Goal: Information Seeking & Learning: Compare options

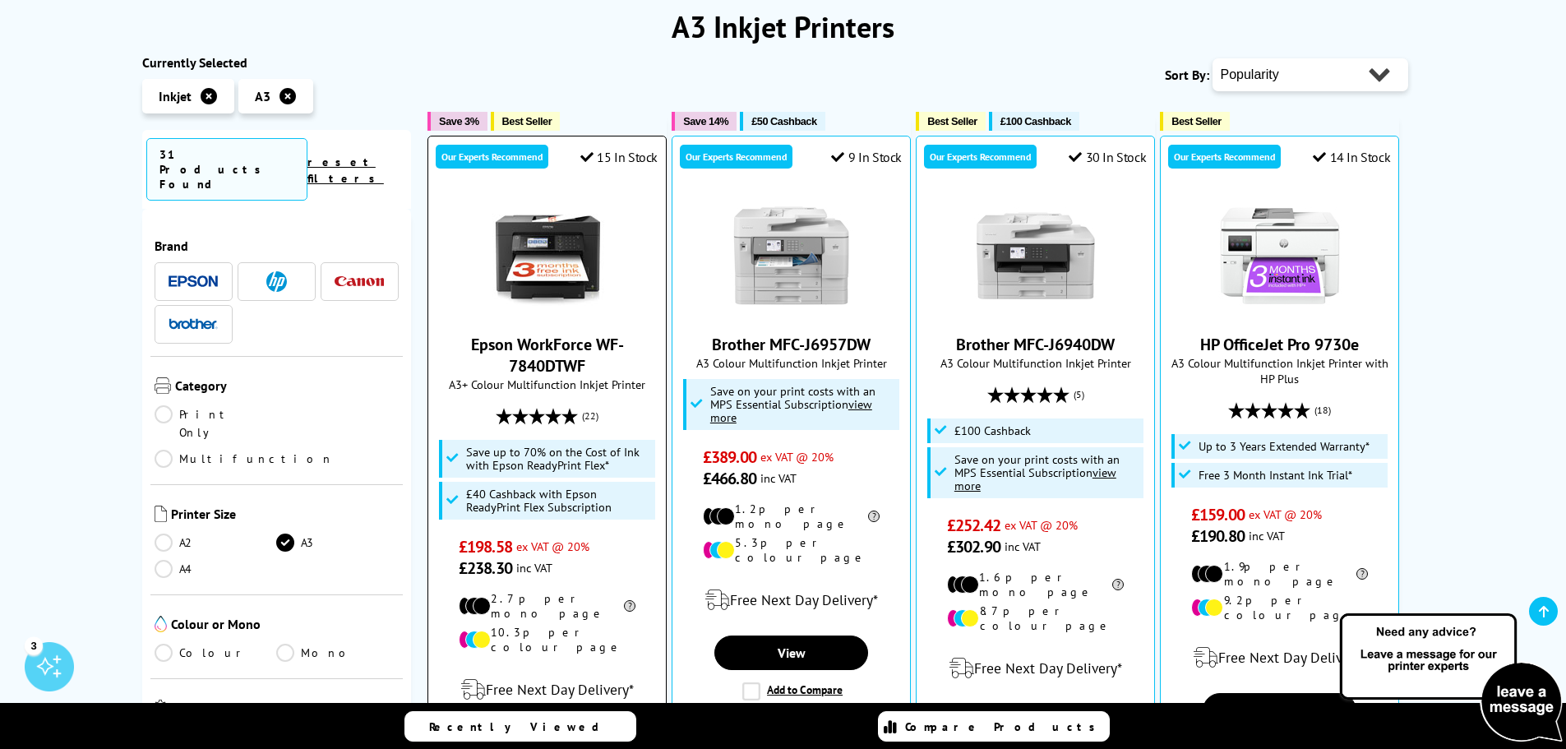
scroll to position [247, 0]
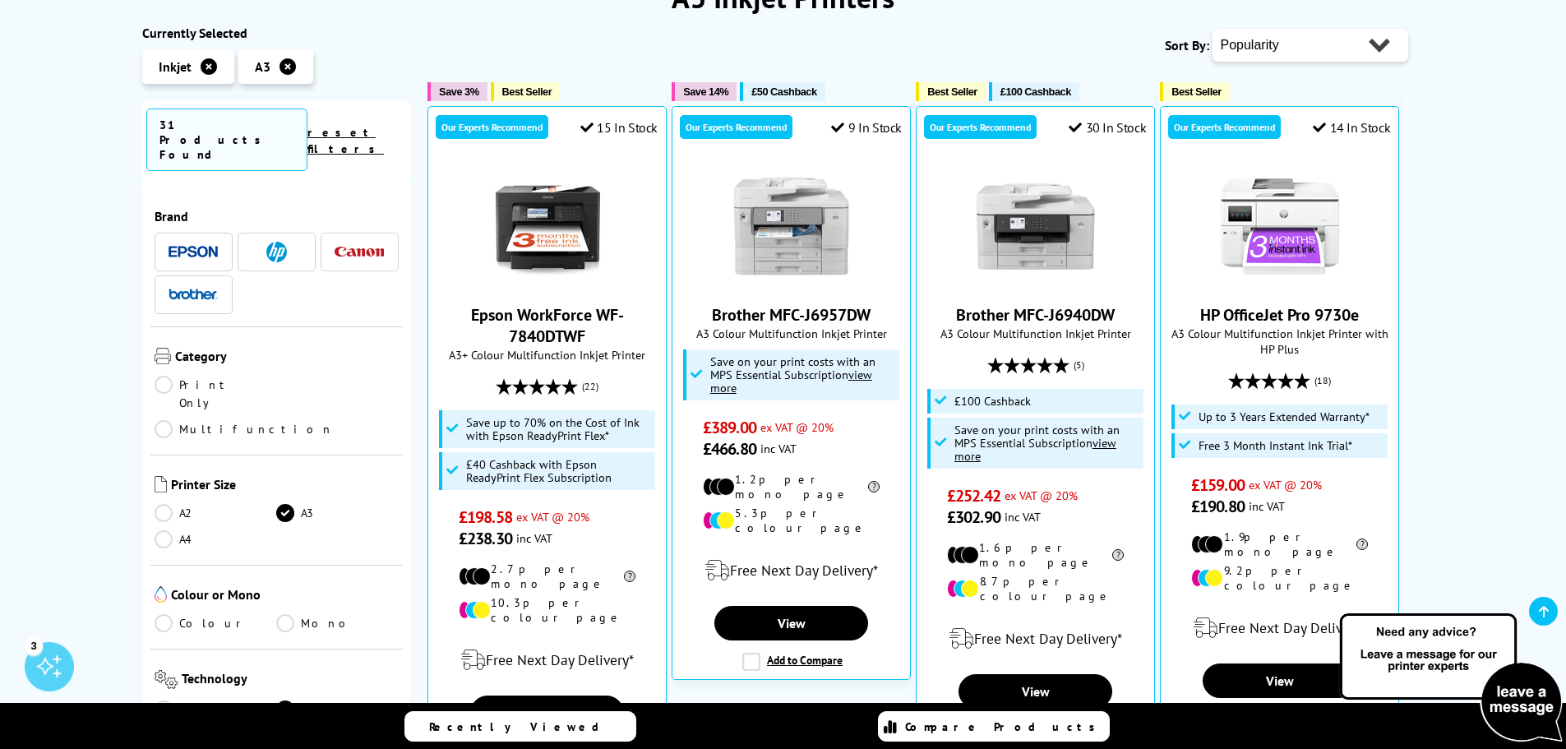
click at [289, 614] on link "Mono" at bounding box center [337, 623] width 122 height 18
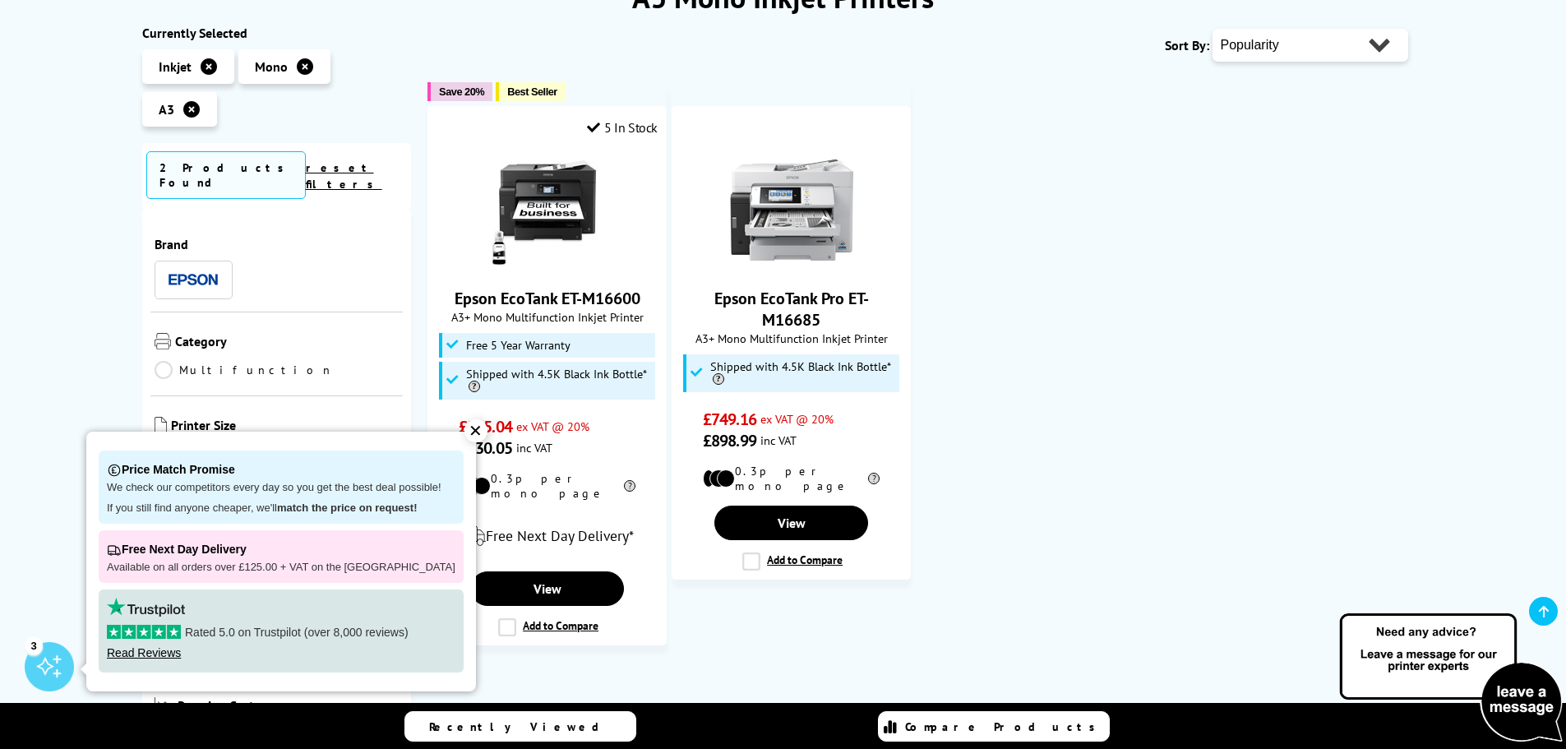
click at [464, 441] on div "✕" at bounding box center [475, 430] width 23 height 23
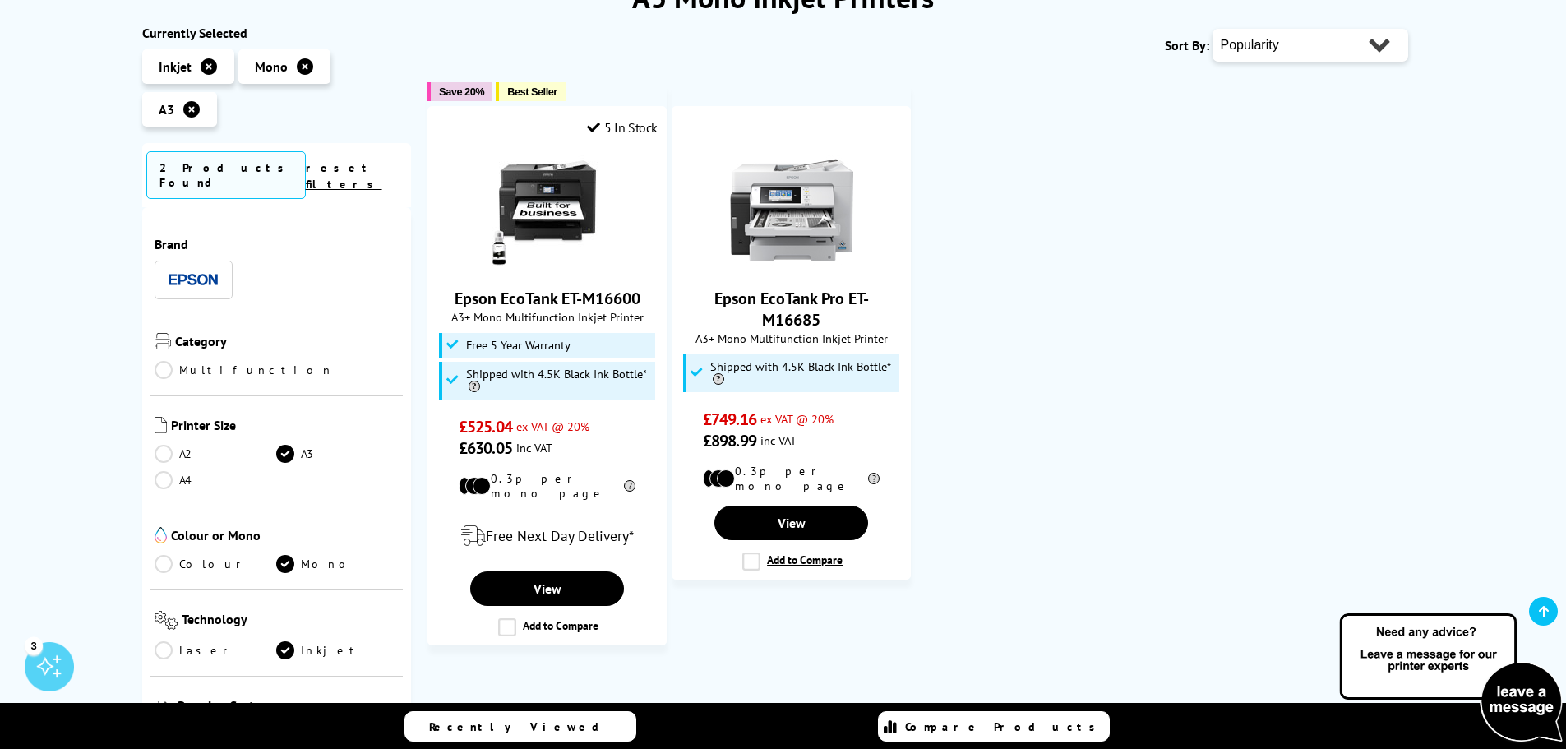
click at [281, 555] on link "Mono" at bounding box center [337, 564] width 122 height 18
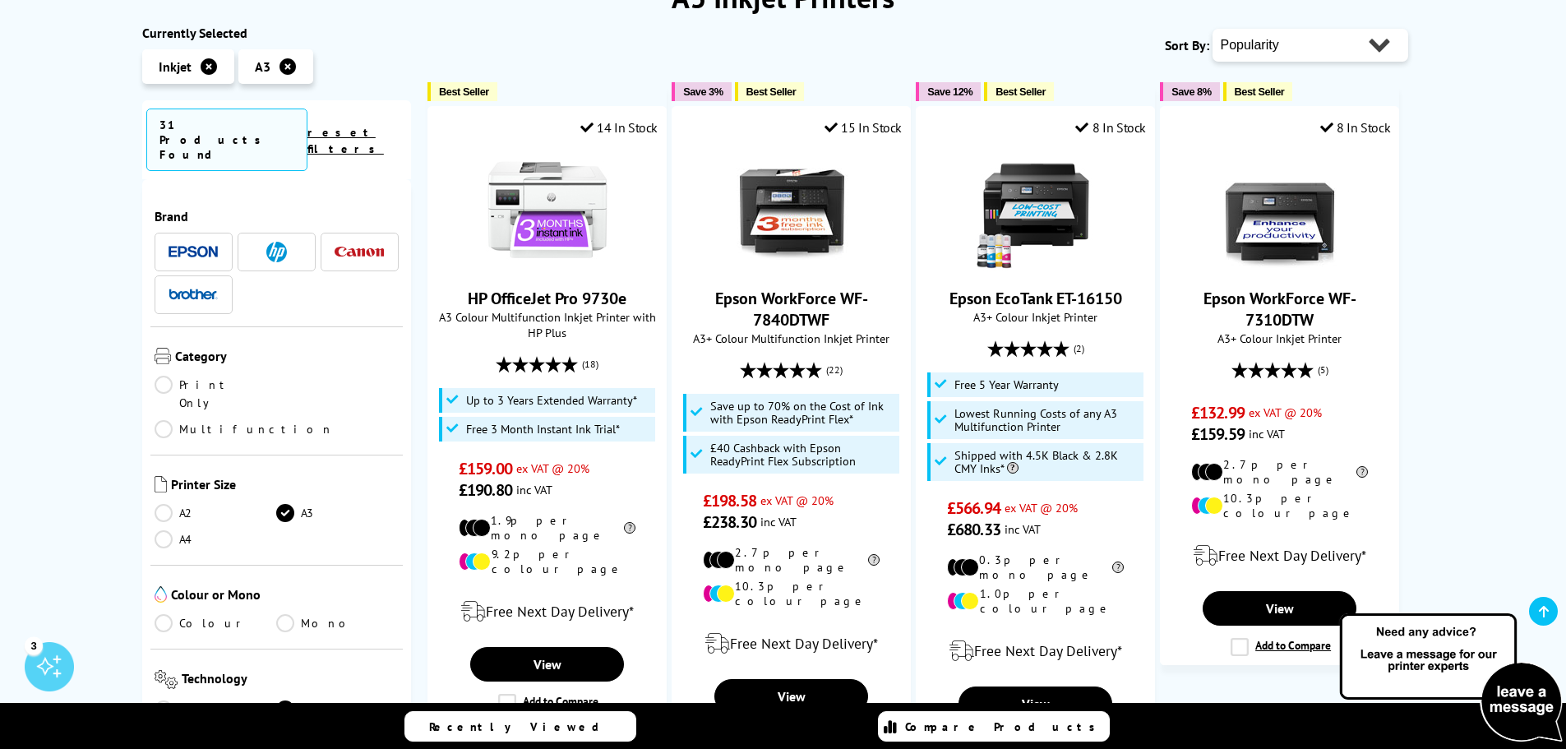
click at [161, 614] on link "Colour" at bounding box center [216, 623] width 122 height 18
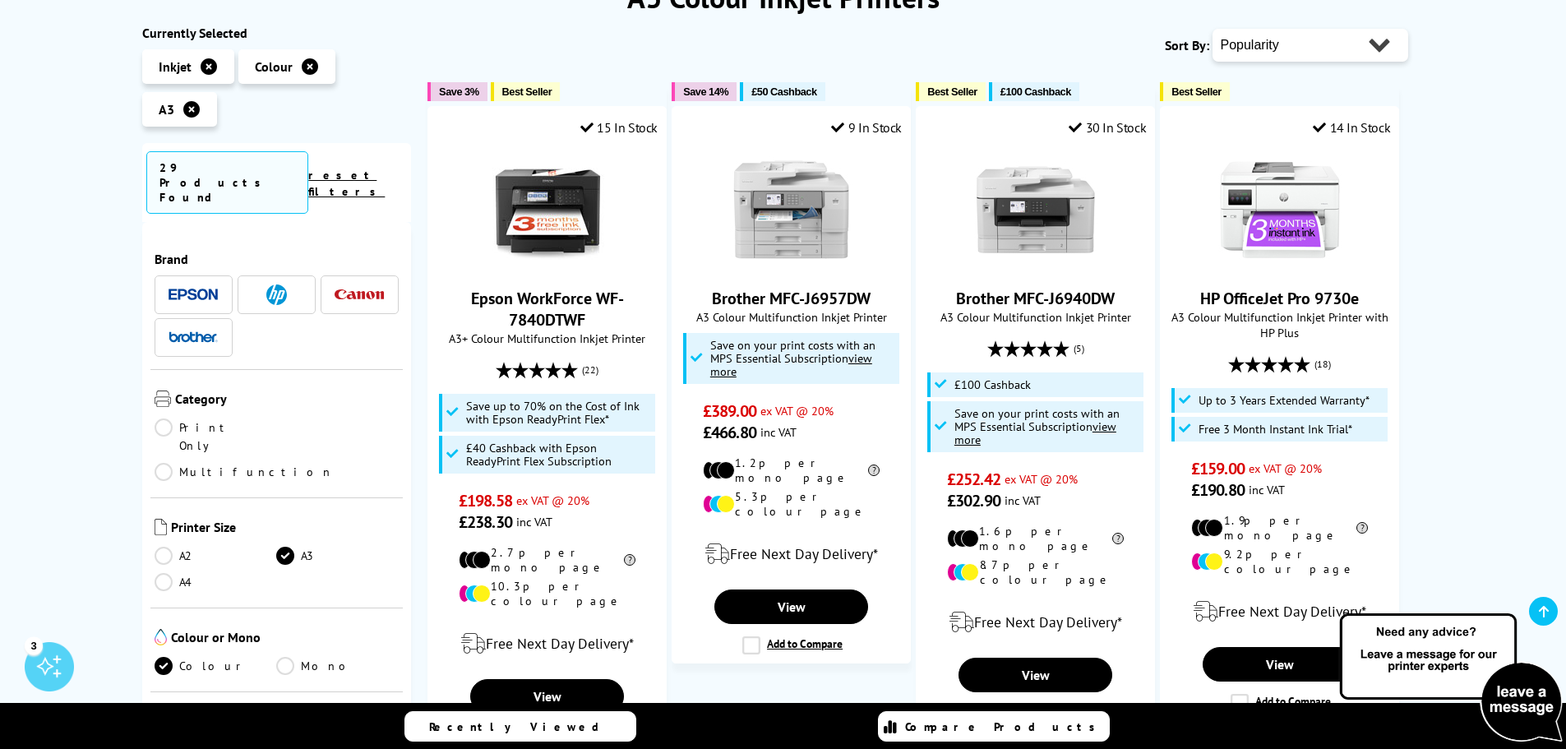
click at [169, 743] on link "Laser" at bounding box center [216, 752] width 122 height 18
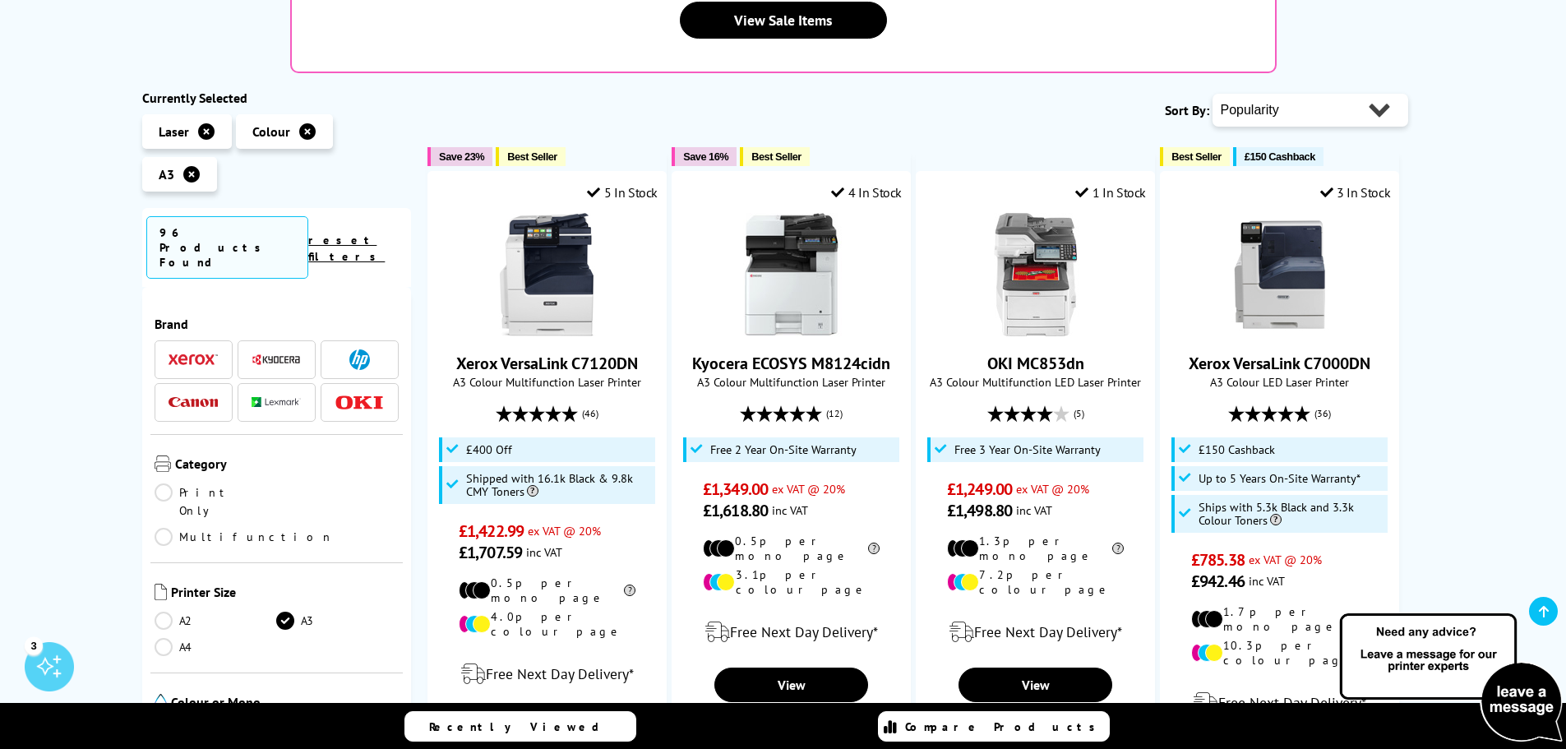
scroll to position [493, 0]
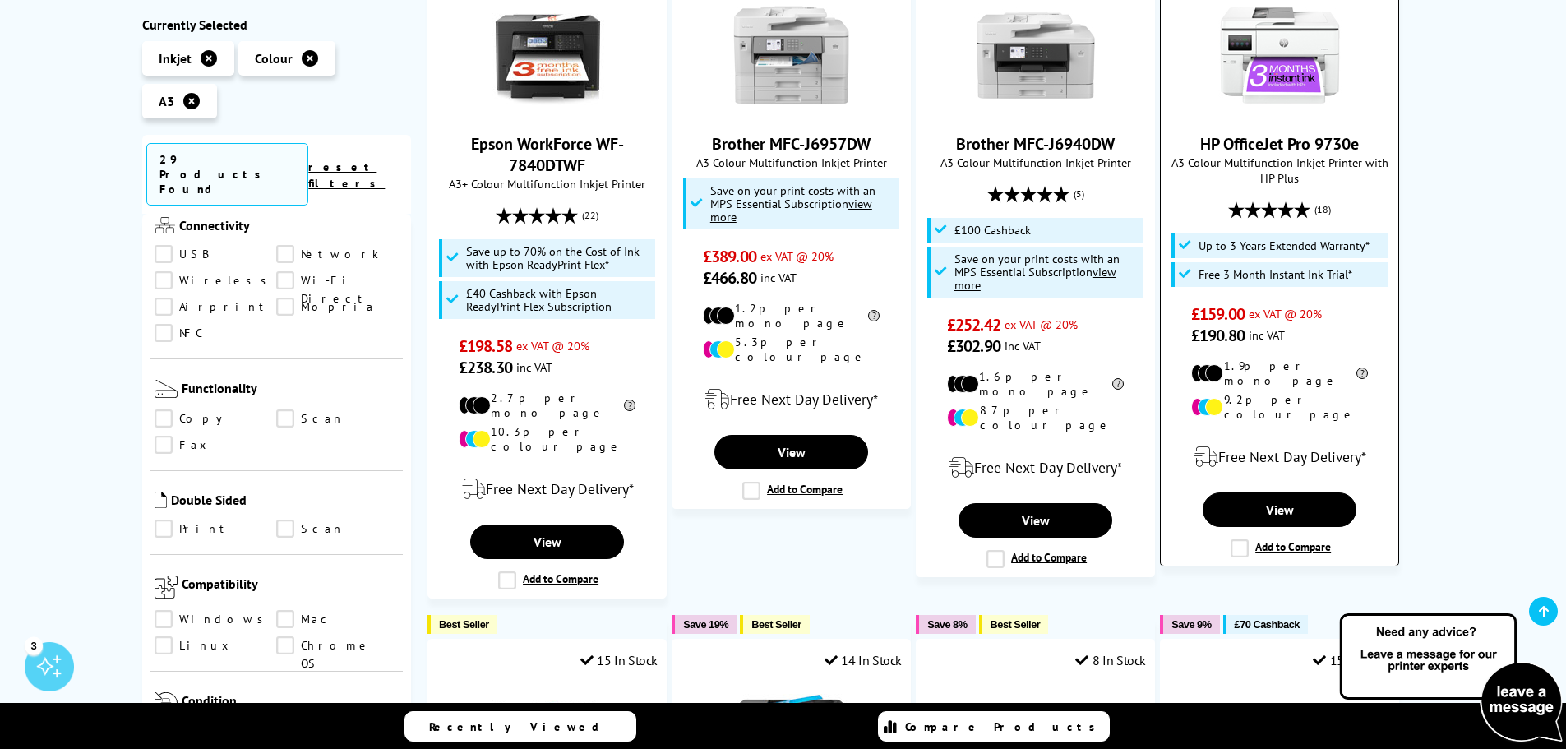
scroll to position [247, 0]
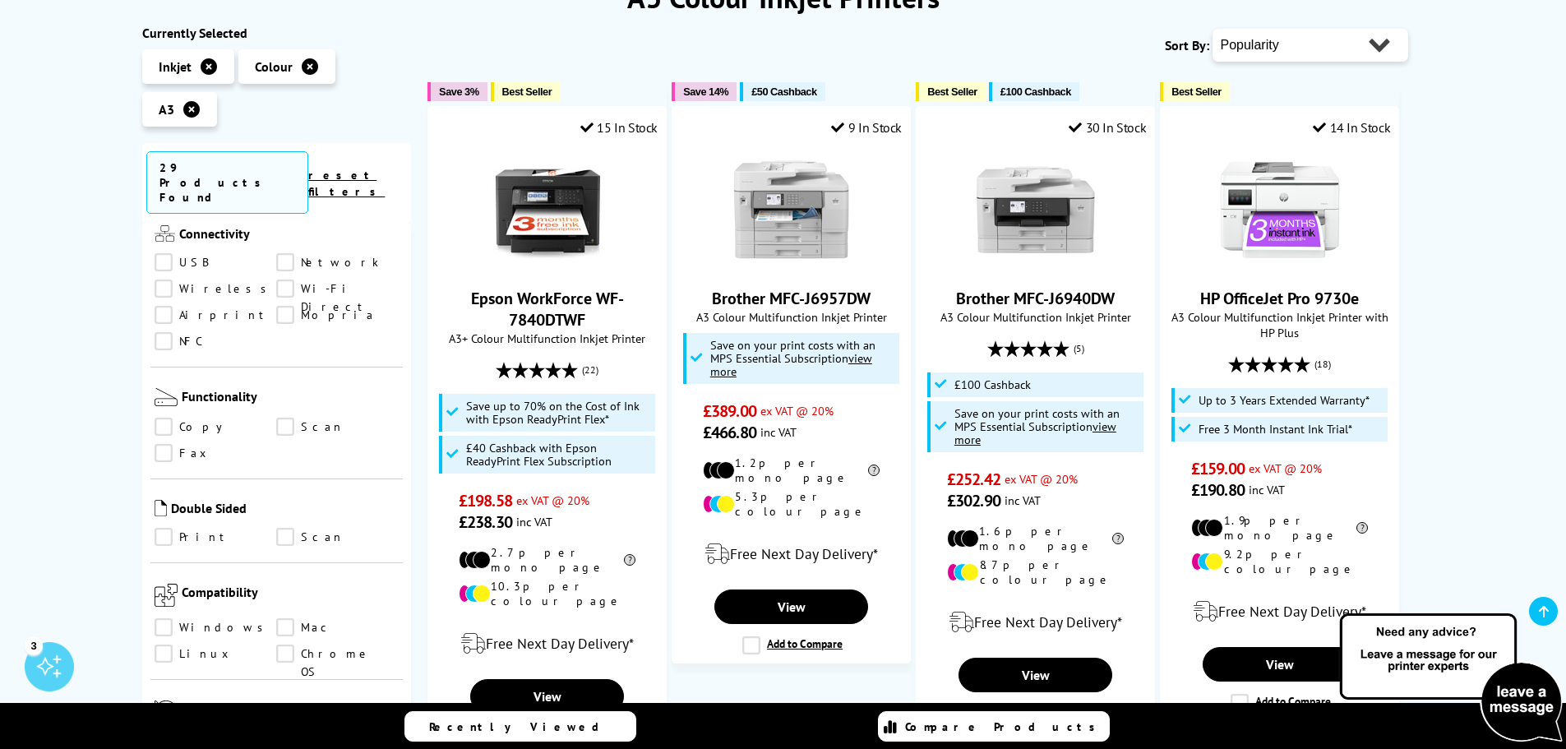
click at [1361, 53] on select "Popularity Rating Price - Low to High Price - High to Low Running Costs - Low t…" at bounding box center [1310, 45] width 196 height 33
select select "Price Ascending"
click at [1212, 29] on select "Popularity Rating Price - Low to High Price - High to Low Running Costs - Low t…" at bounding box center [1310, 45] width 196 height 33
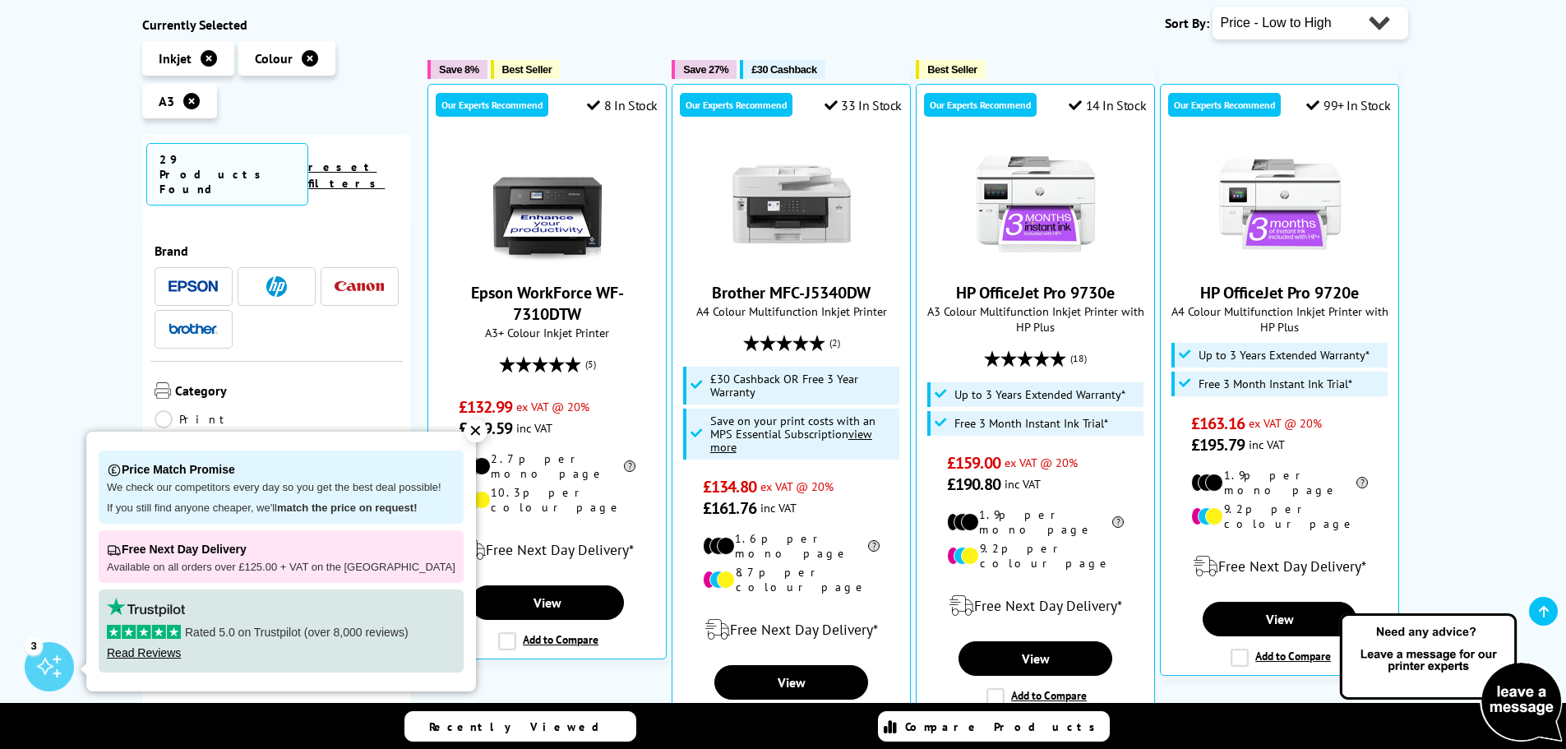
scroll to position [329, 0]
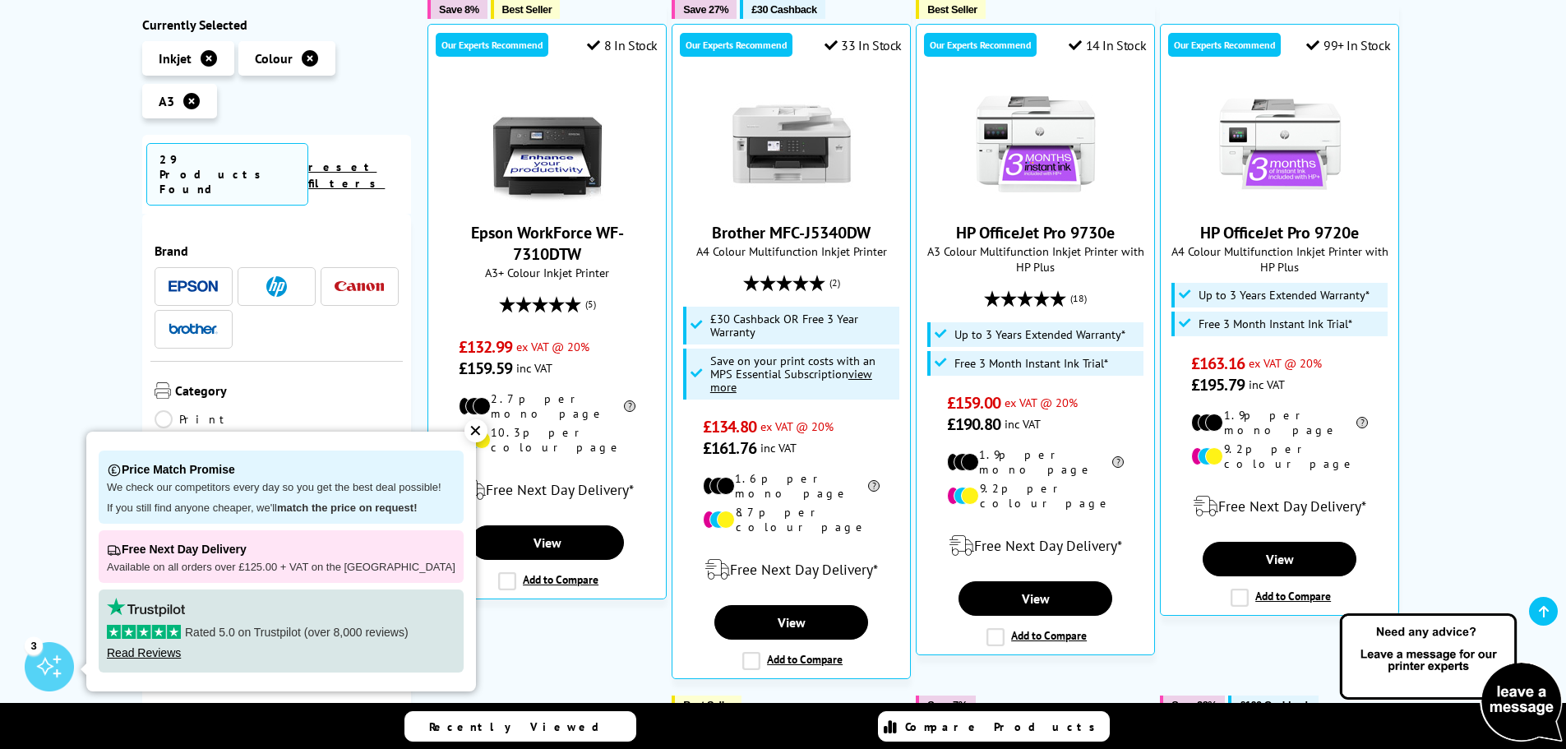
click at [464, 432] on div "✕" at bounding box center [475, 430] width 23 height 23
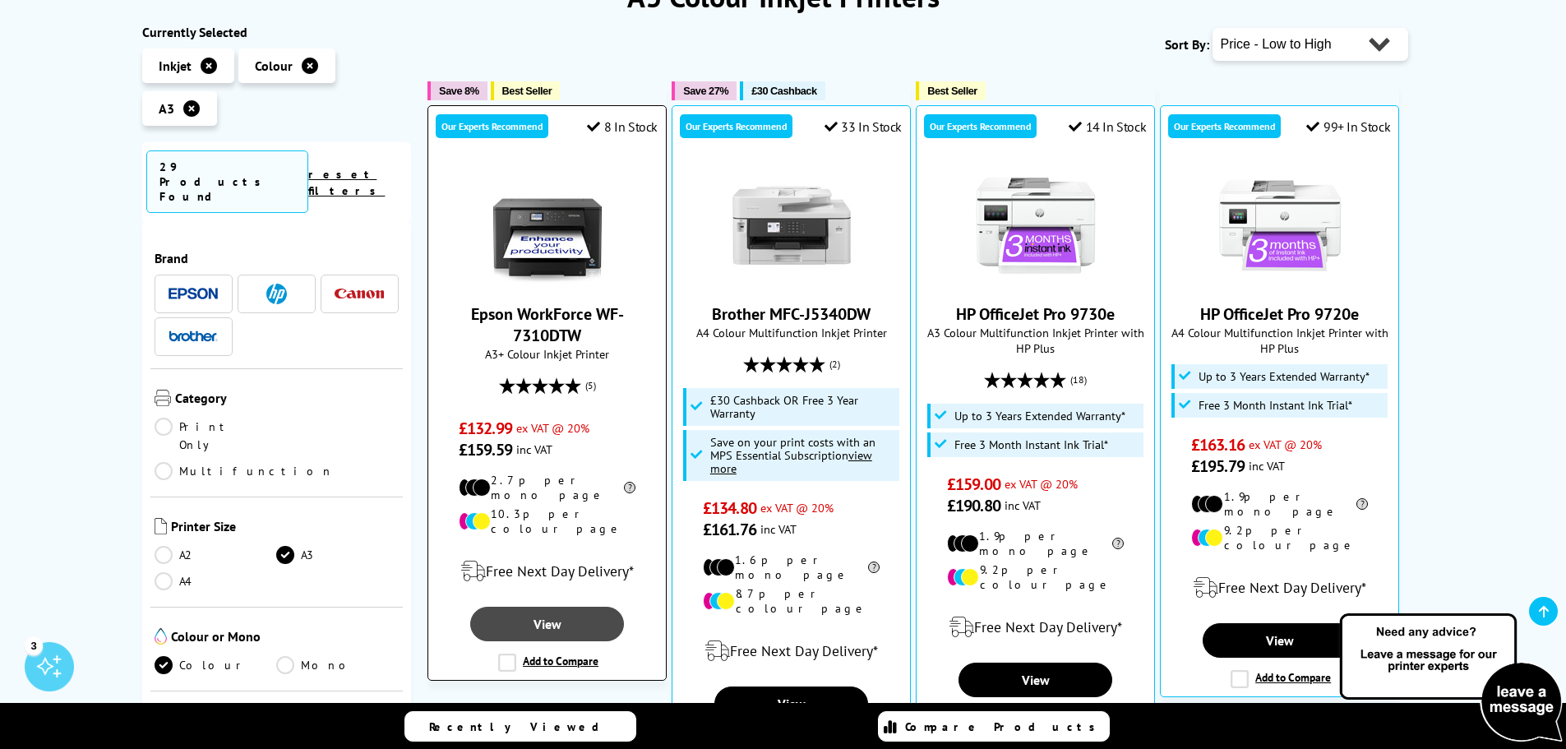
scroll to position [247, 0]
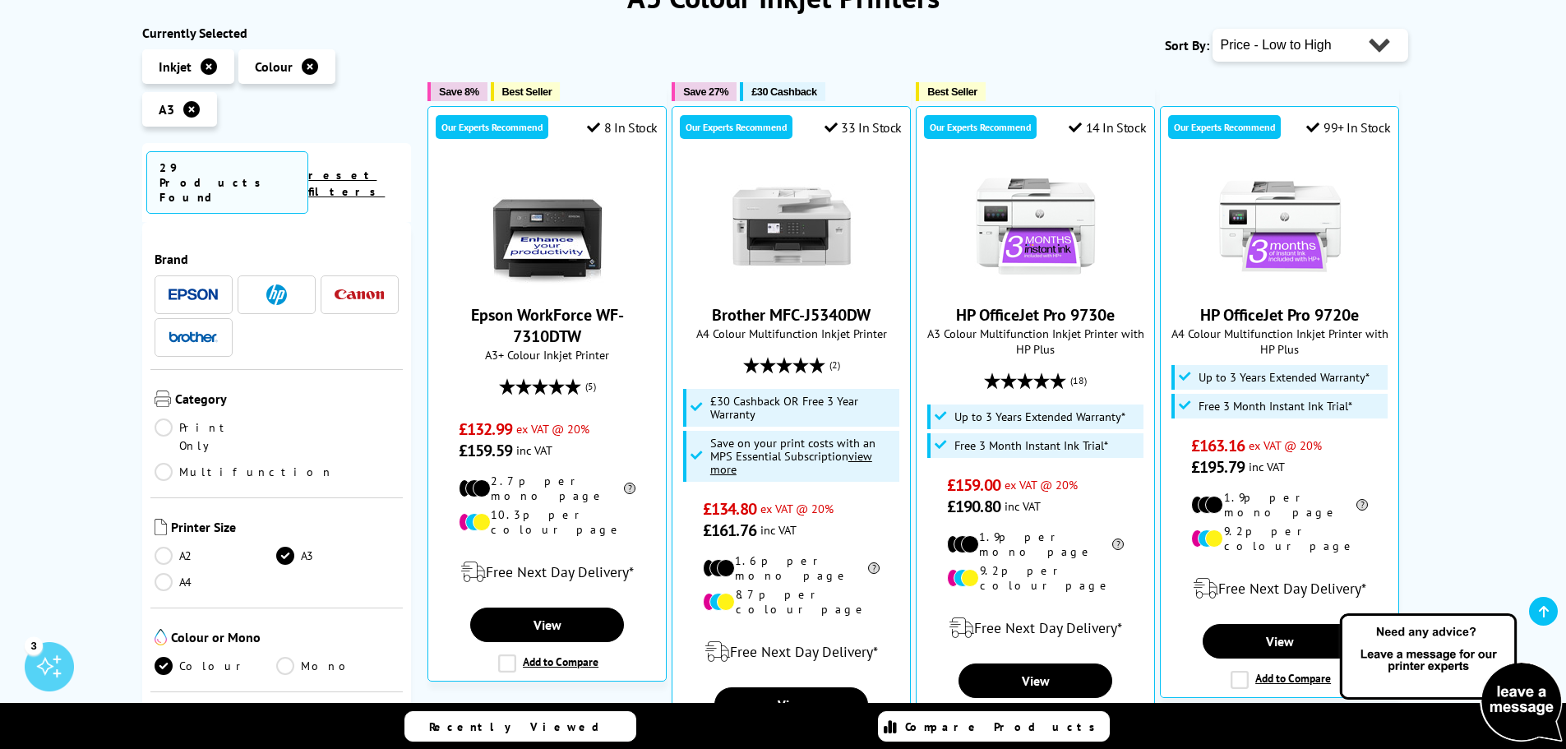
click at [786, 687] on link "View" at bounding box center [790, 704] width 153 height 35
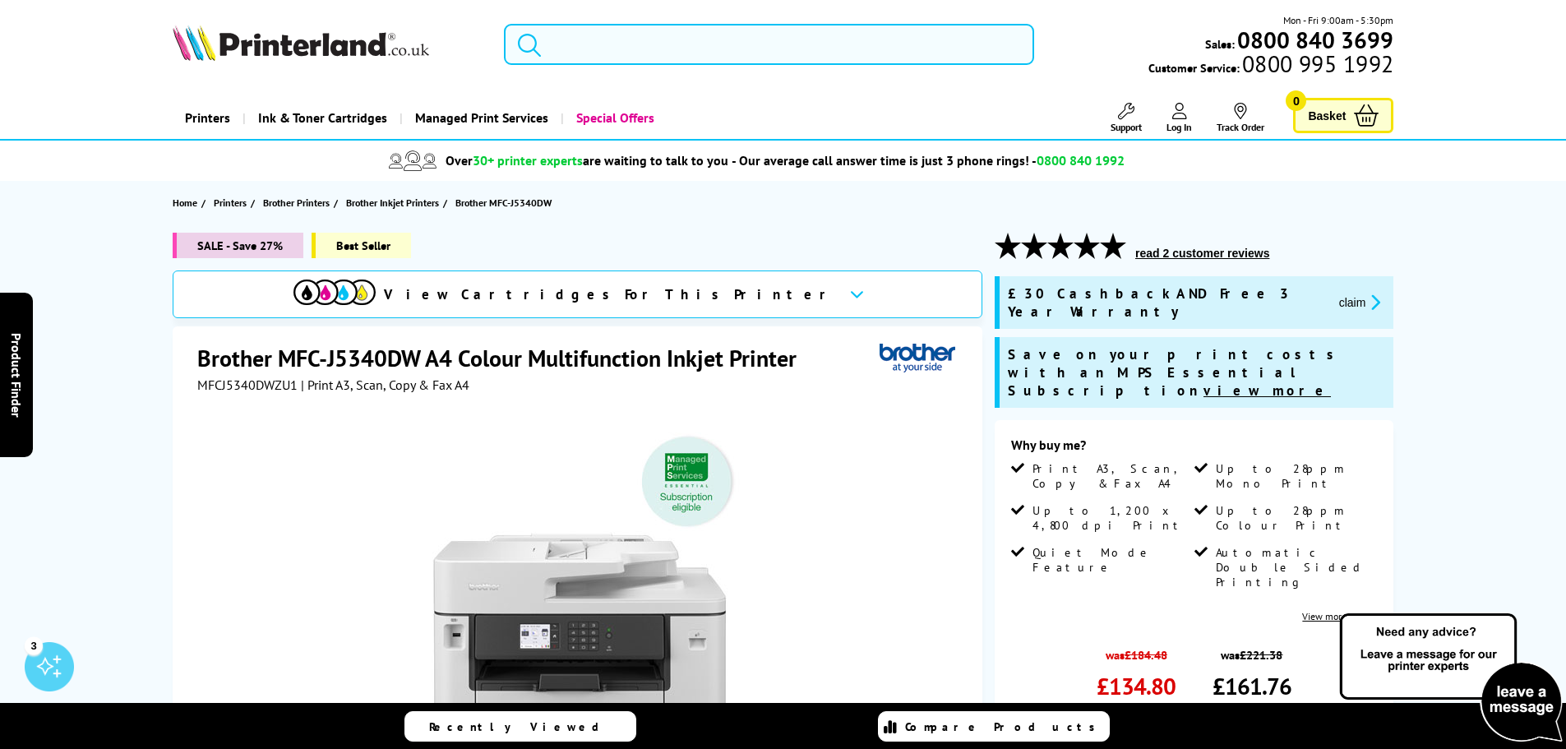
click at [729, 288] on div "View Cartridges For This Printer" at bounding box center [578, 294] width 810 height 48
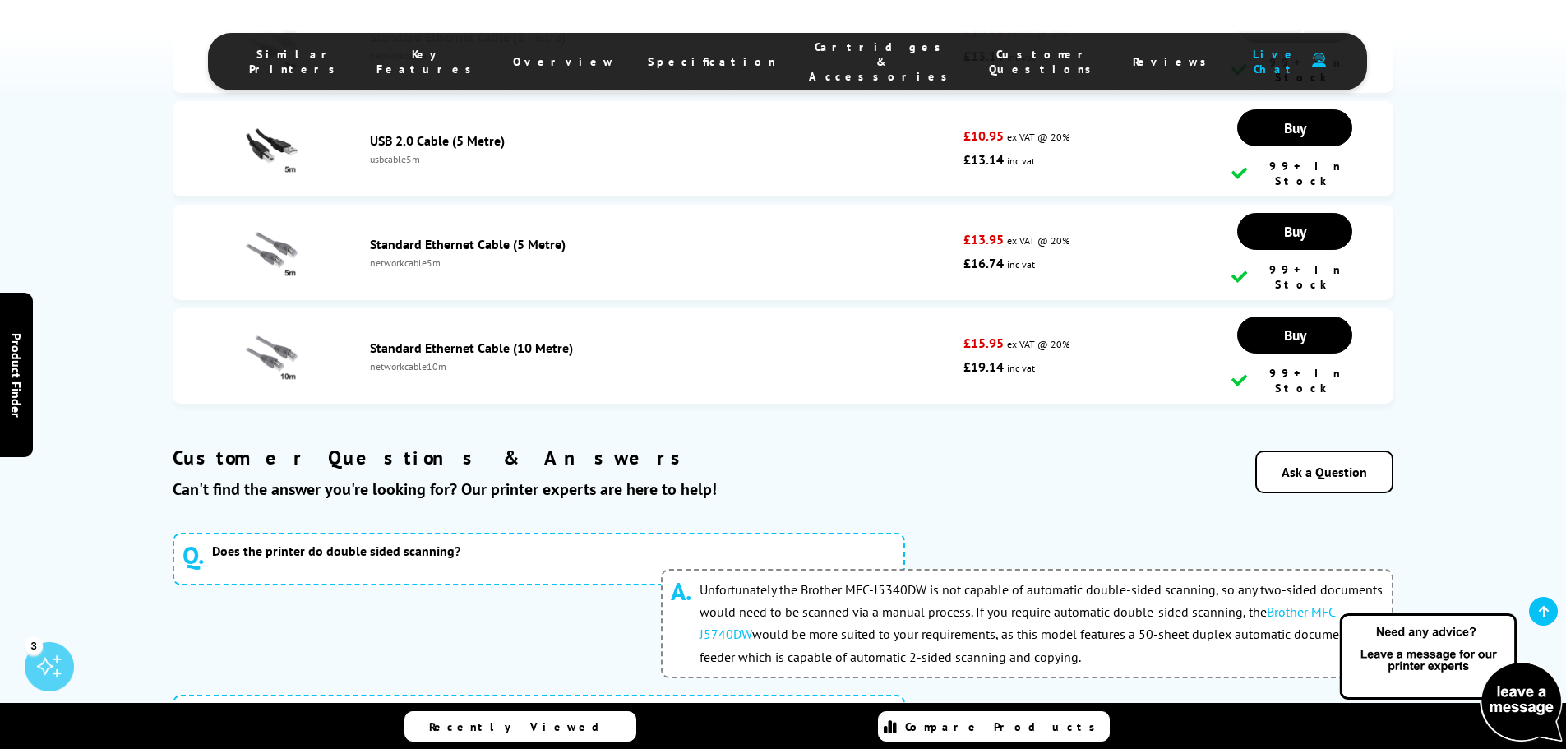
scroll to position [7990, 0]
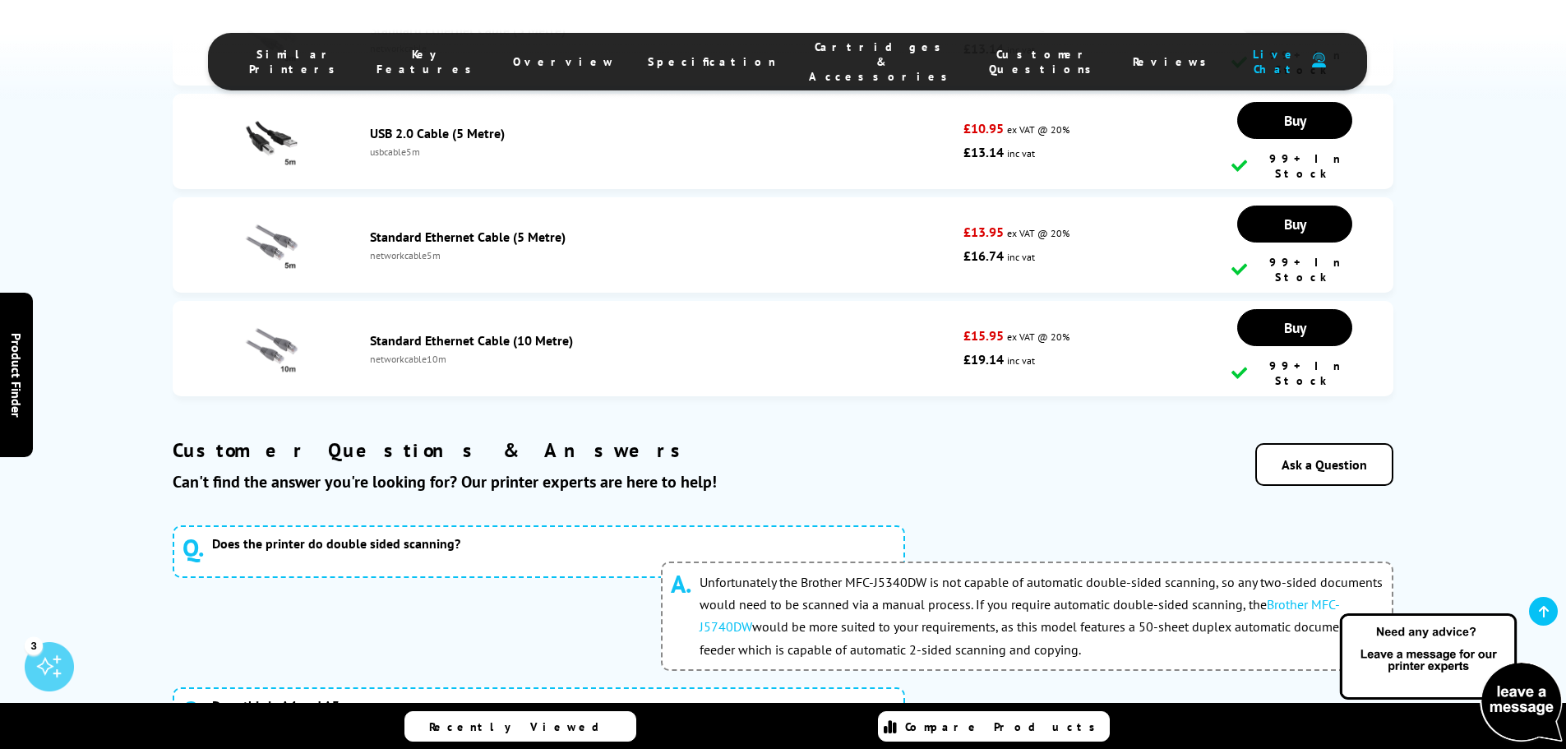
click at [1285, 596] on link "Brother MFC-J5740DW" at bounding box center [1019, 615] width 640 height 39
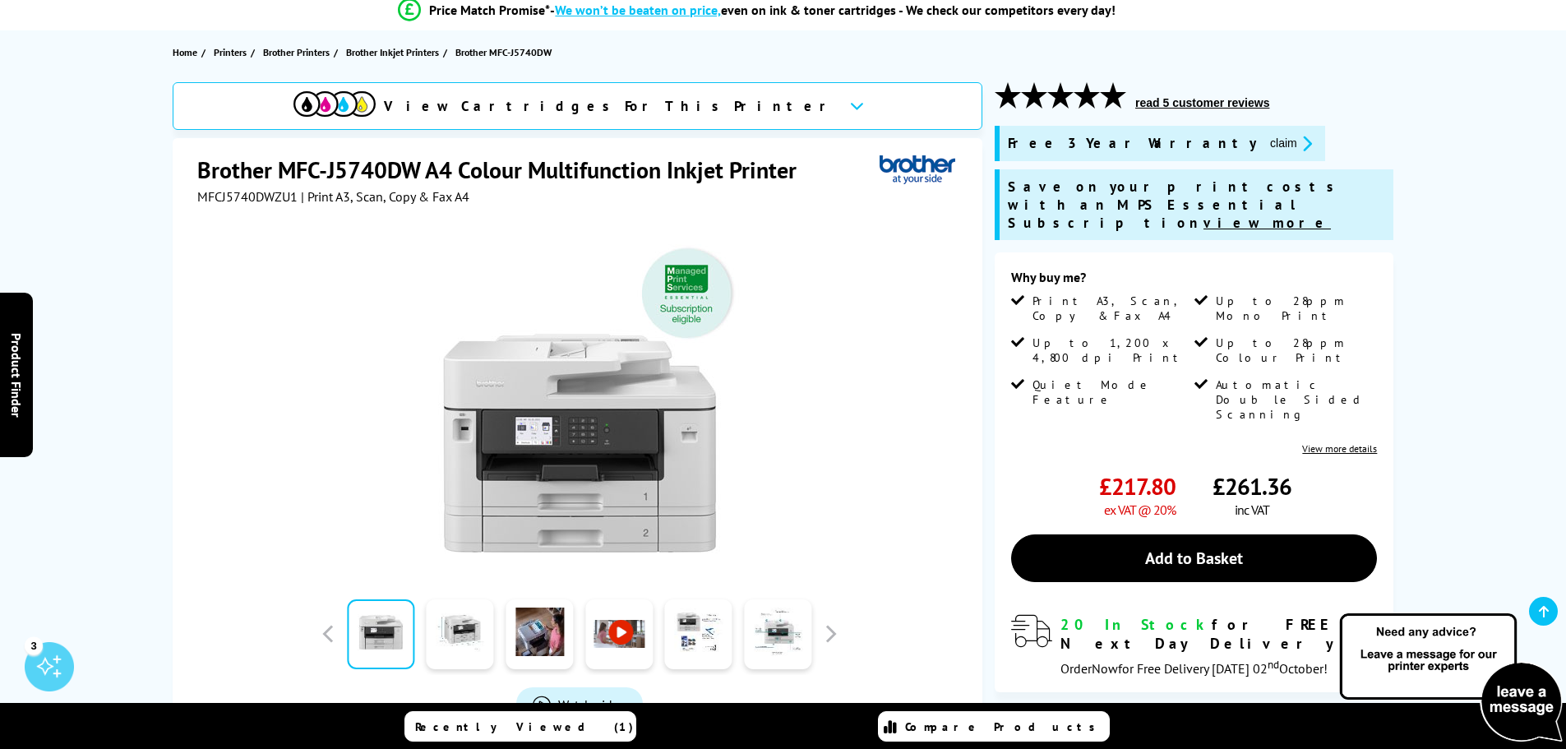
scroll to position [164, 0]
